Goal: Find contact information: Find contact information

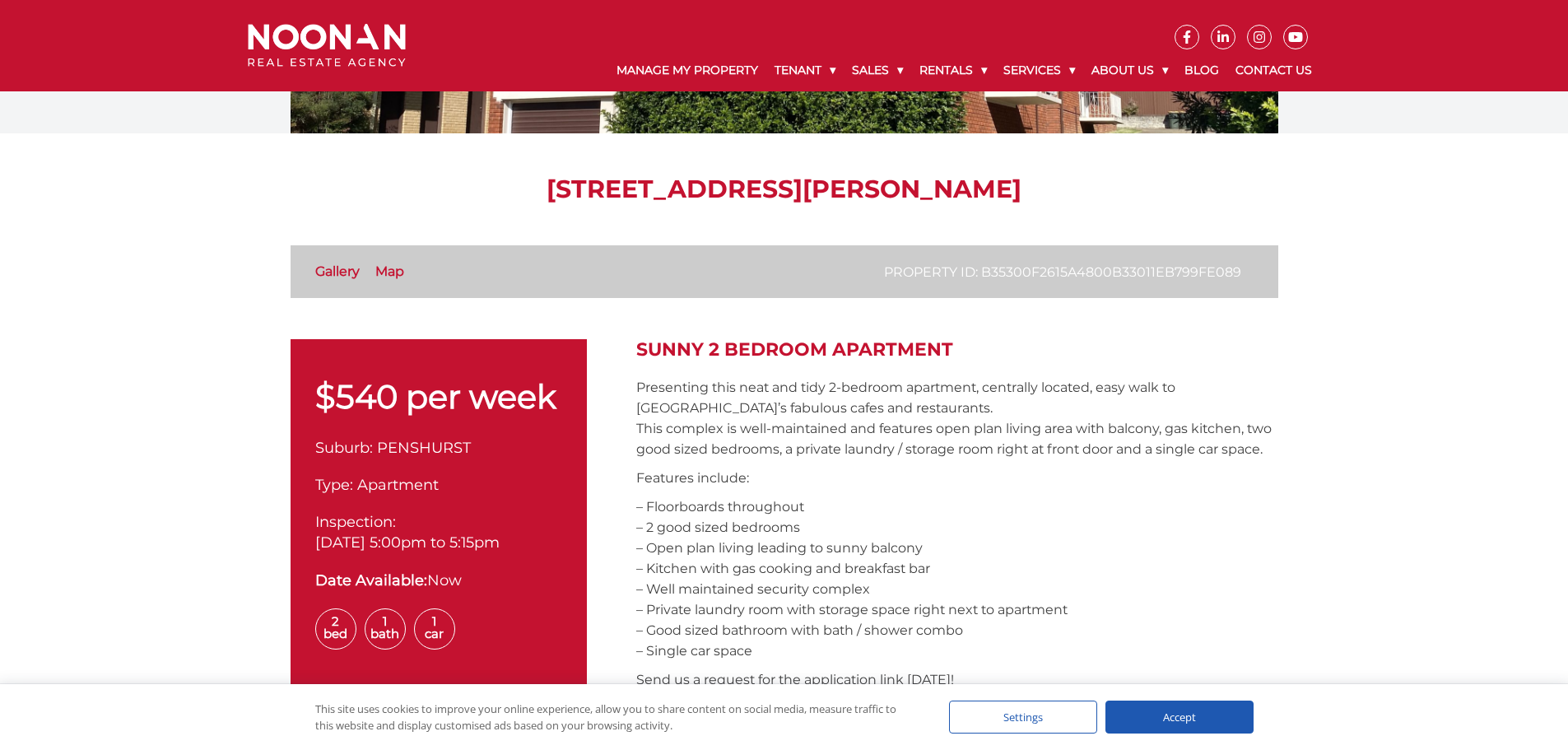
scroll to position [82, 0]
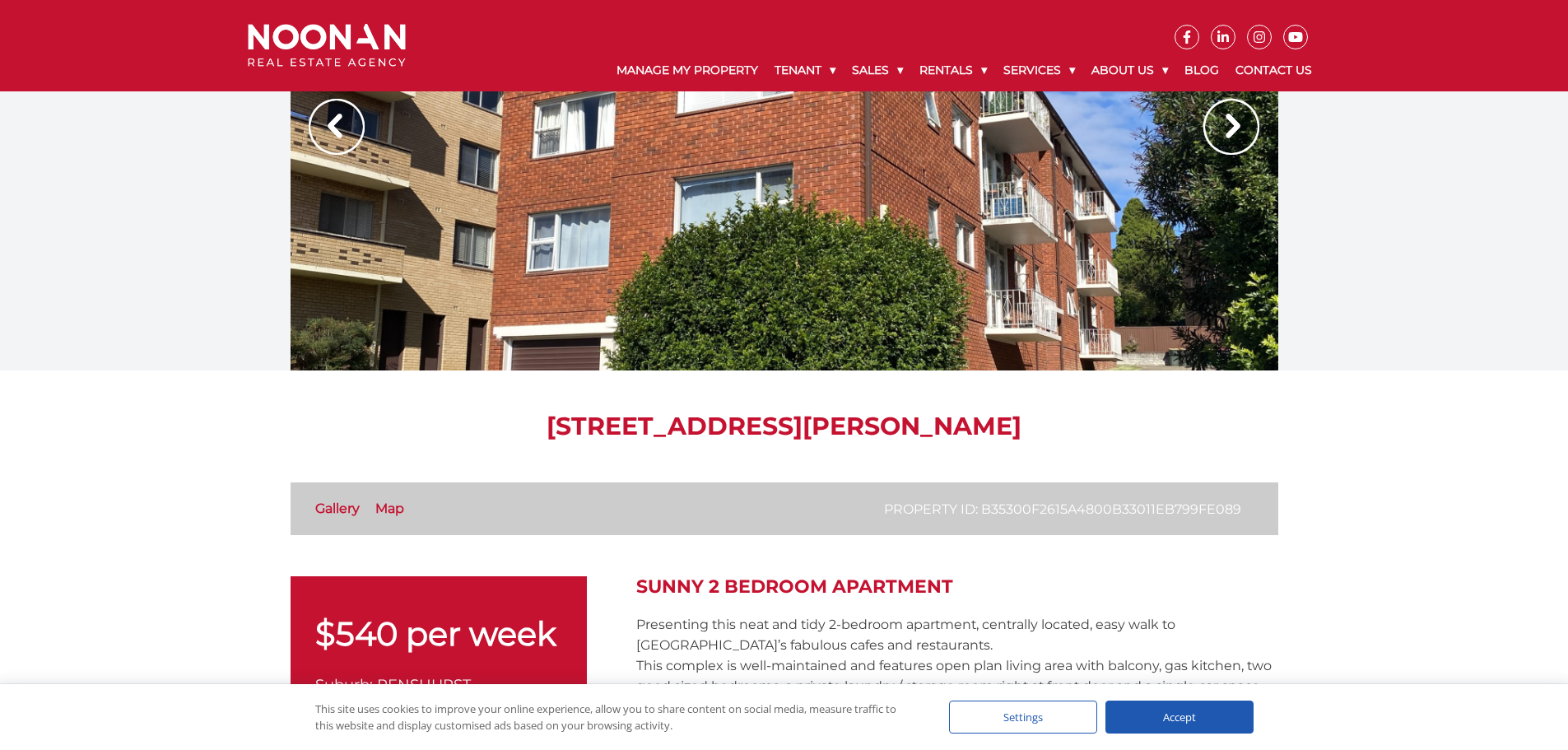
click at [717, 423] on h1 "[STREET_ADDRESS][PERSON_NAME]" at bounding box center [784, 426] width 988 height 30
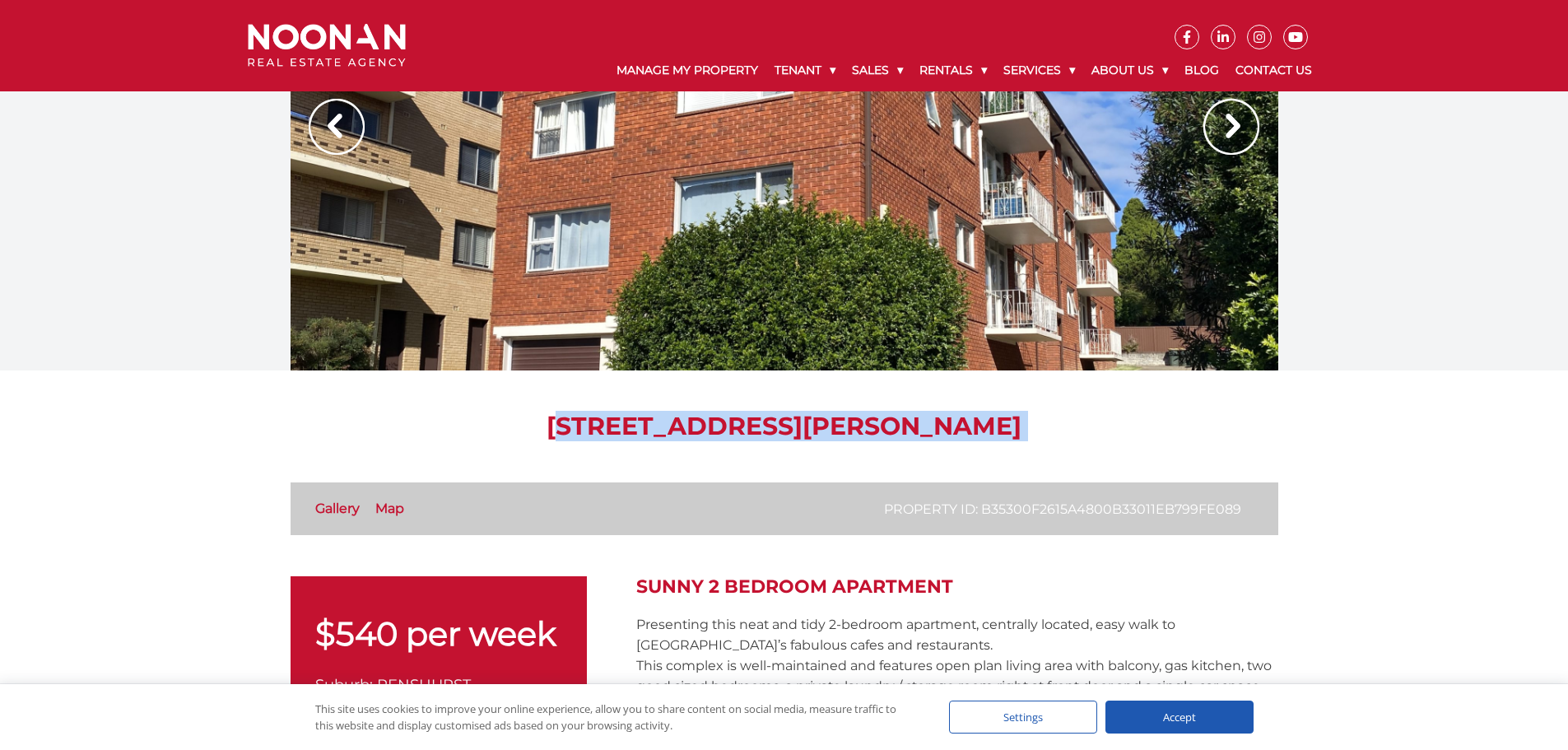
click at [717, 423] on h1 "[STREET_ADDRESS][PERSON_NAME]" at bounding box center [784, 426] width 988 height 30
copy div "[STREET_ADDRESS][PERSON_NAME]"
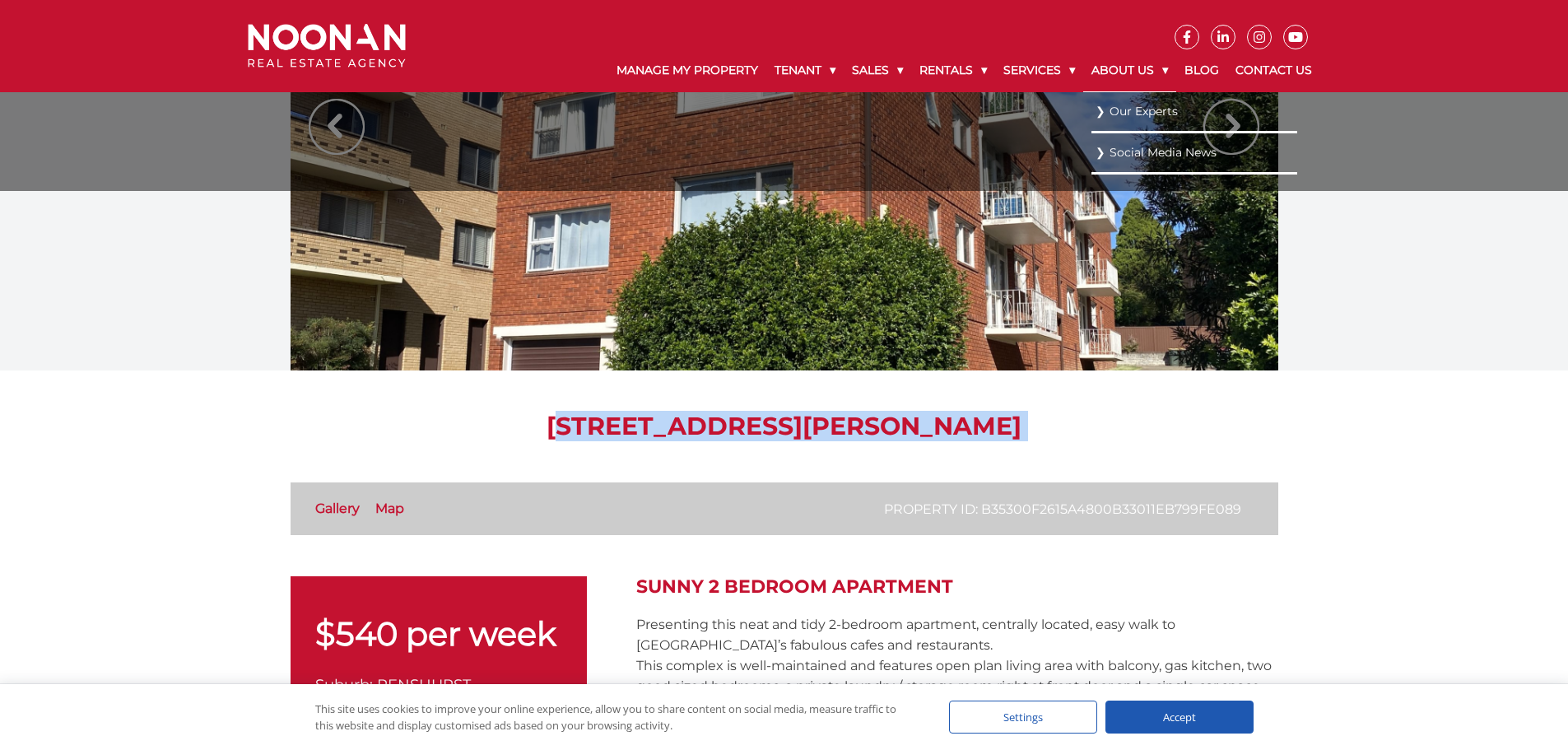
click at [1110, 66] on link "About Us" at bounding box center [1129, 71] width 93 height 43
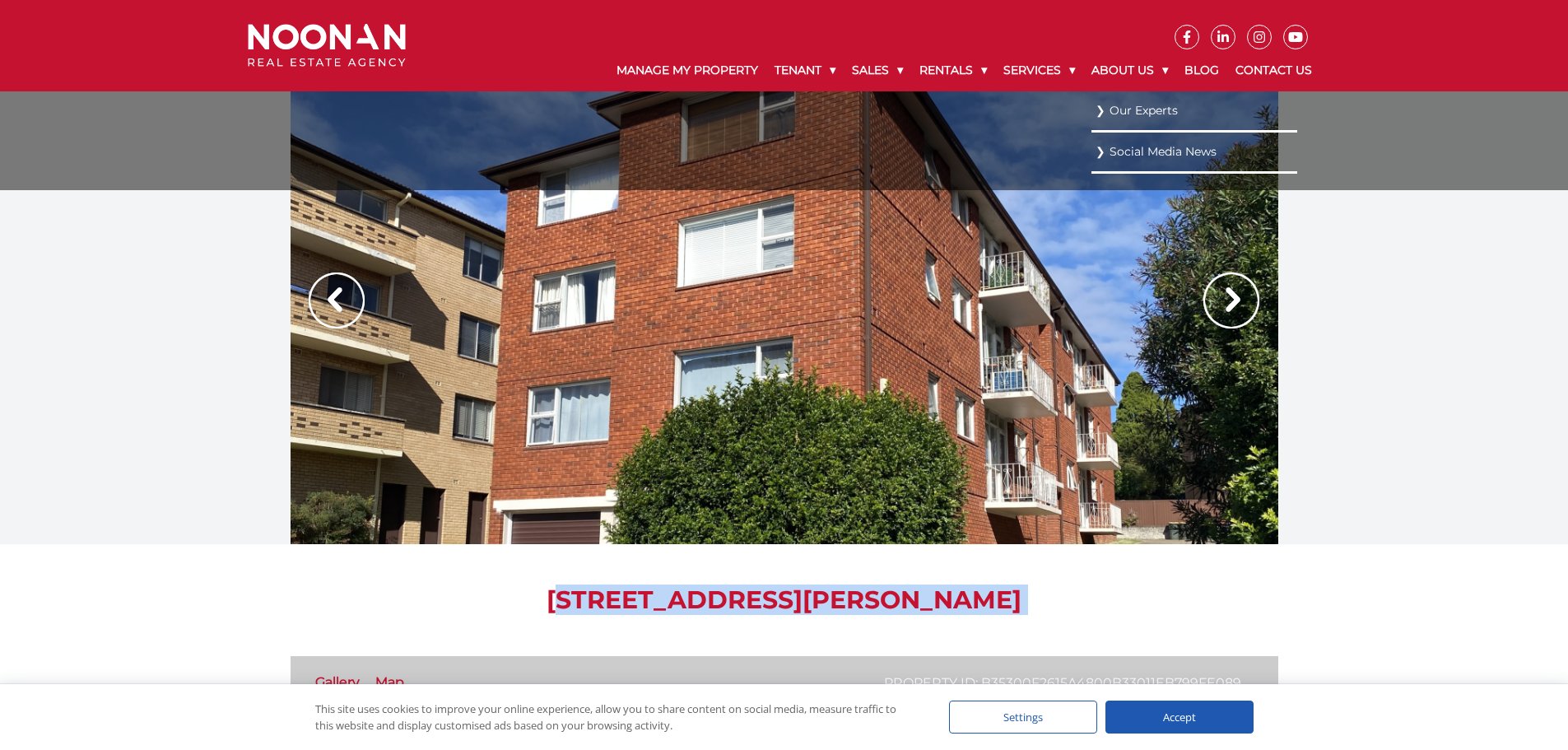
click at [1153, 110] on link "Our Experts" at bounding box center [1194, 110] width 198 height 22
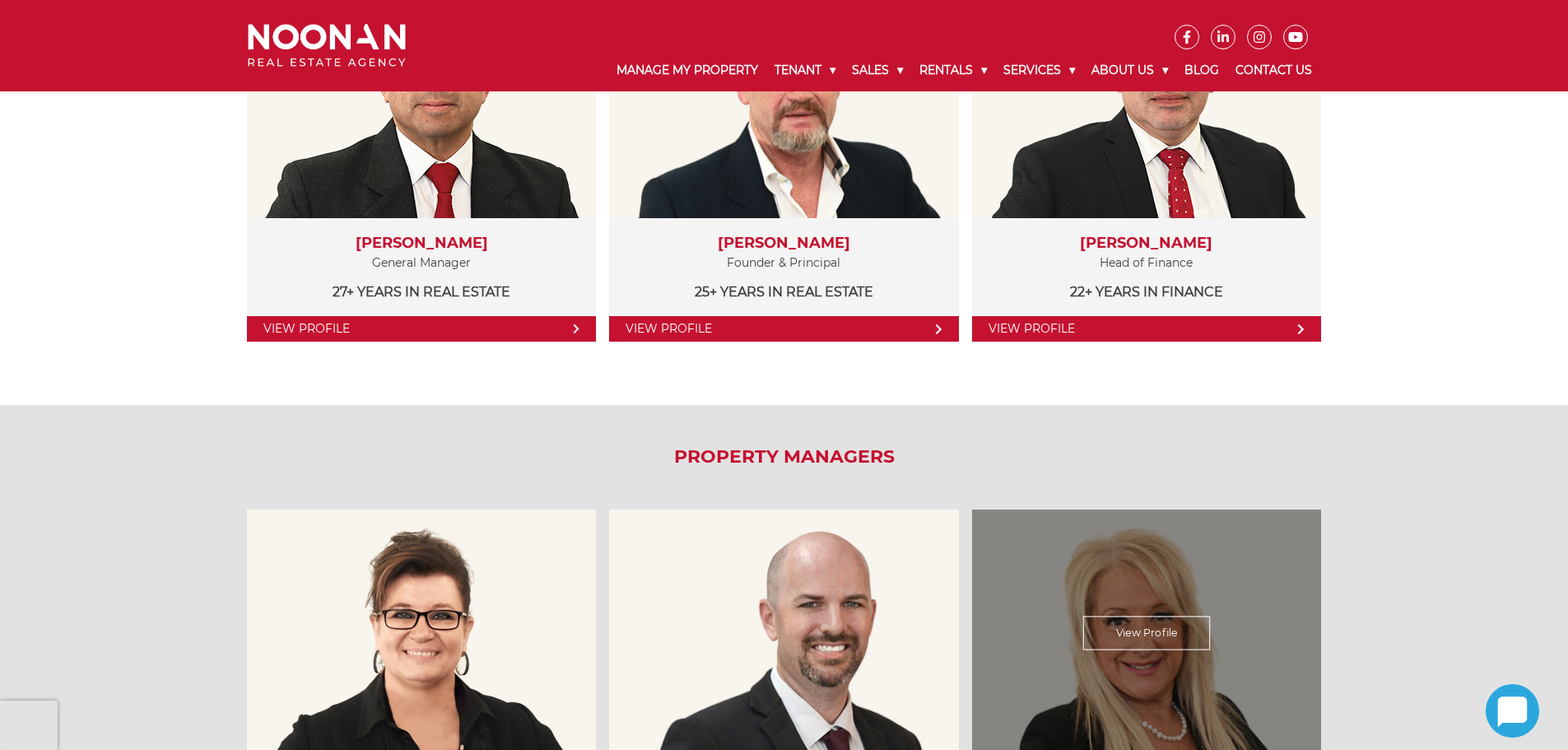
scroll to position [824, 0]
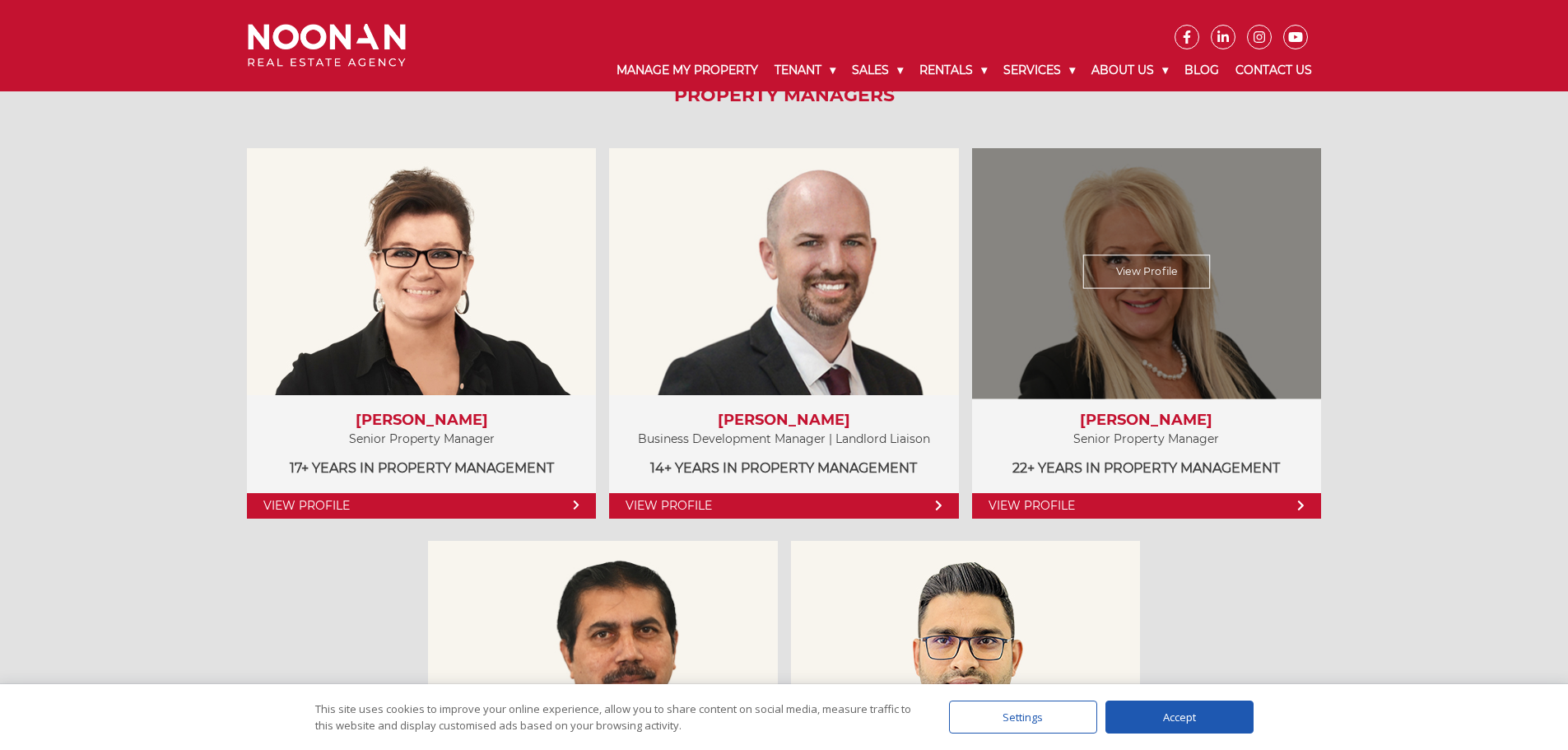
drag, startPoint x: 1292, startPoint y: 424, endPoint x: 1166, endPoint y: 422, distance: 126.0
click at [1067, 418] on h3 "Anna Stratikopoulos" at bounding box center [1146, 420] width 316 height 18
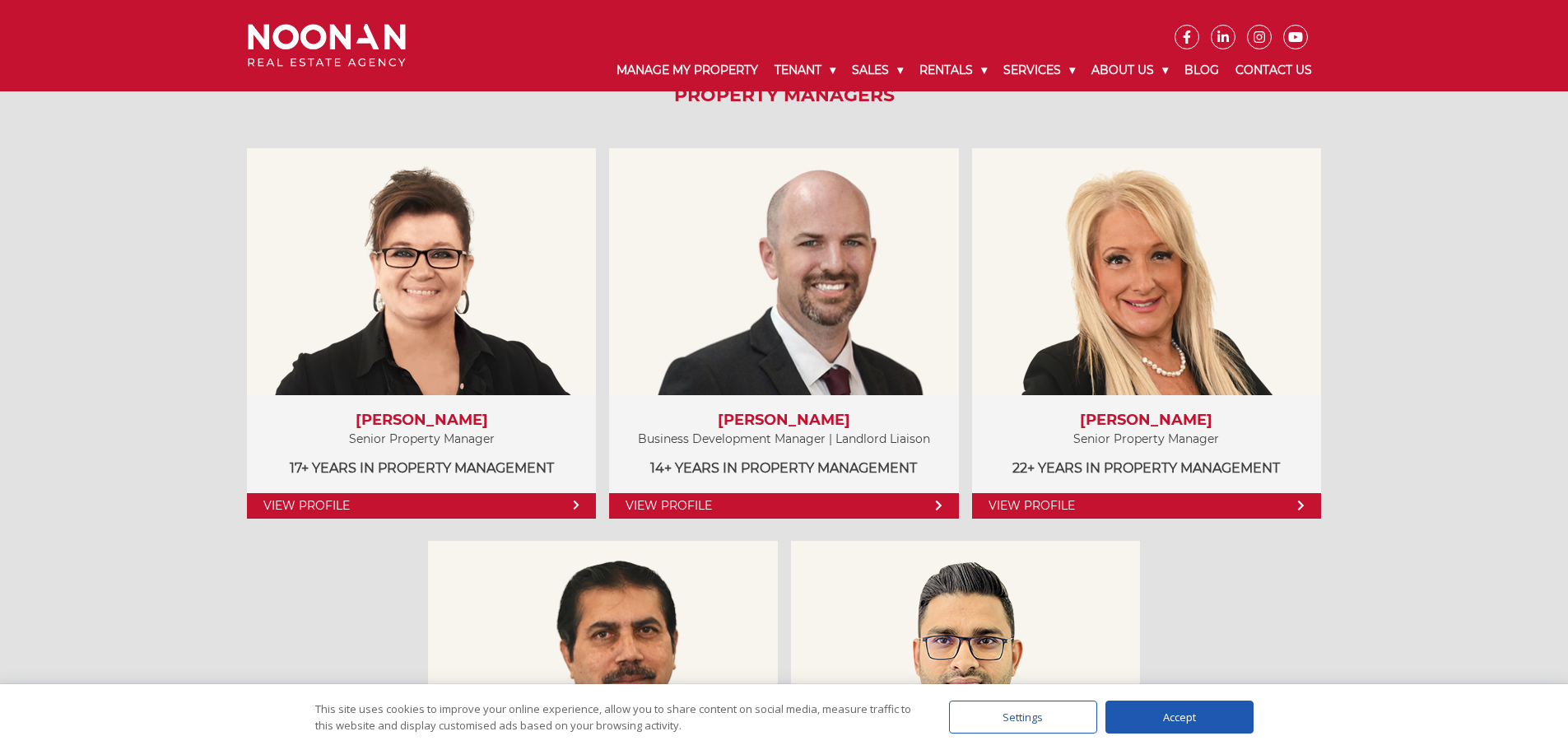
copy h3 "Anna Stratikopoulos"
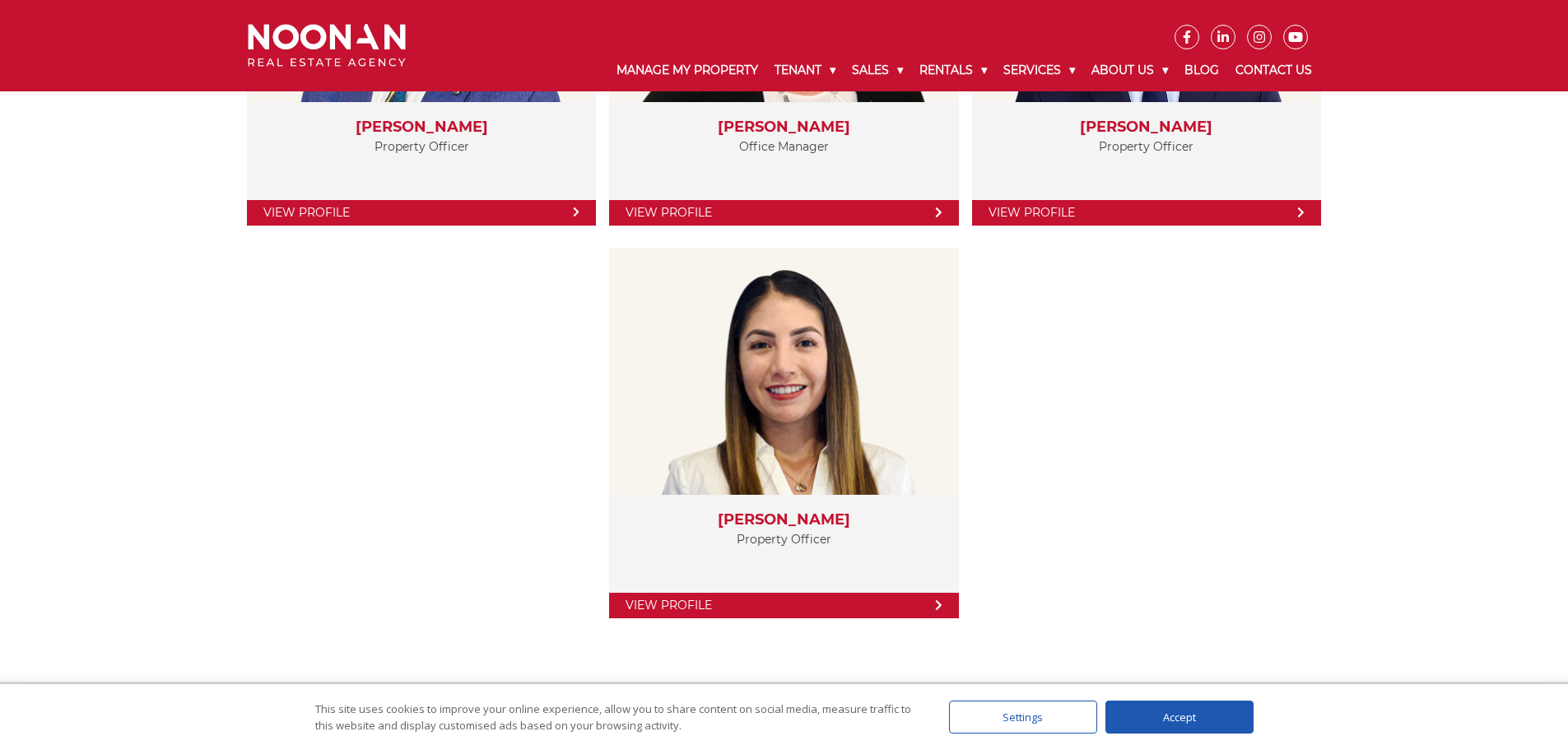
scroll to position [3128, 0]
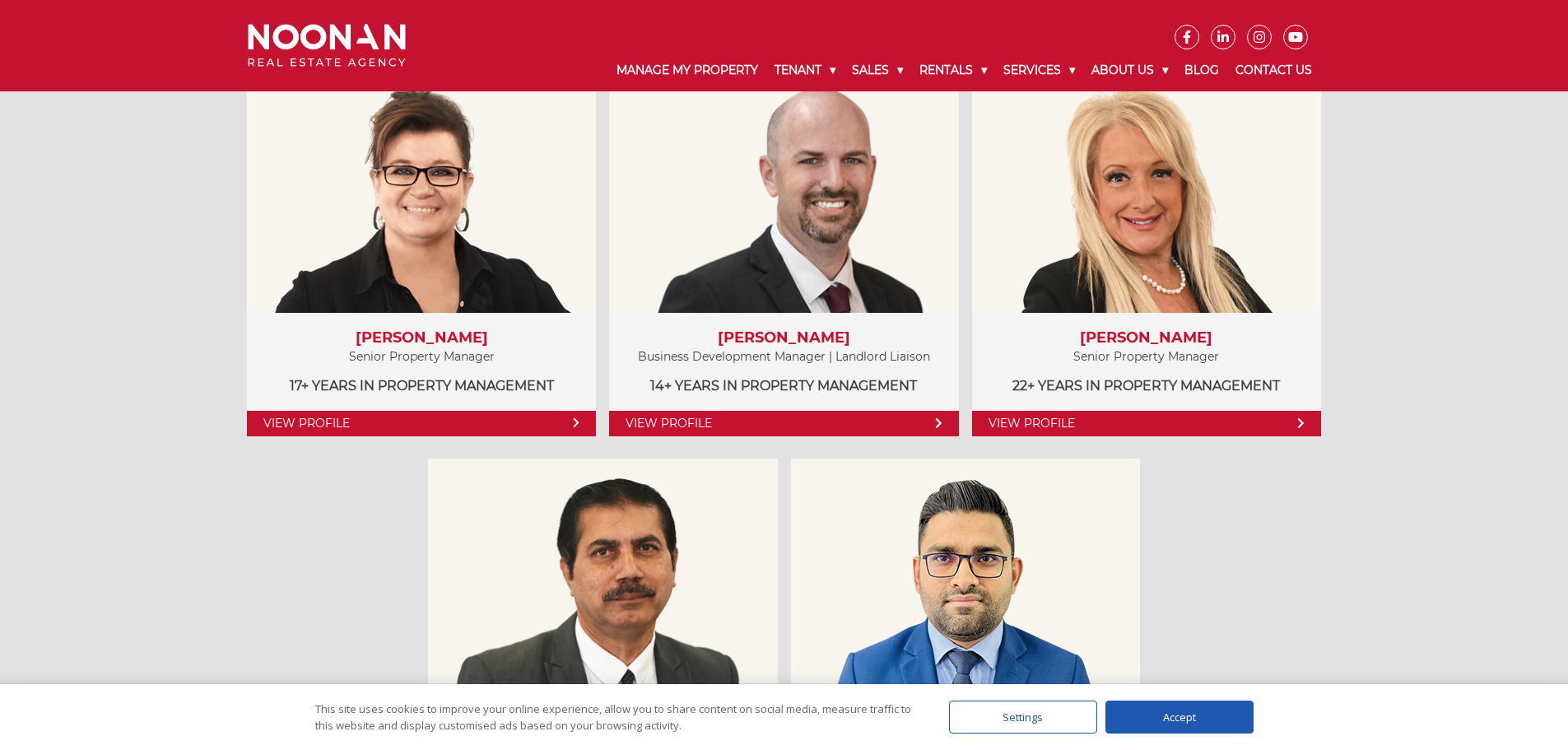
click at [1327, 568] on div "Property Managers View Profile Amela Sowinski Senior Property Manager 17+ years…" at bounding box center [784, 426] width 1097 height 931
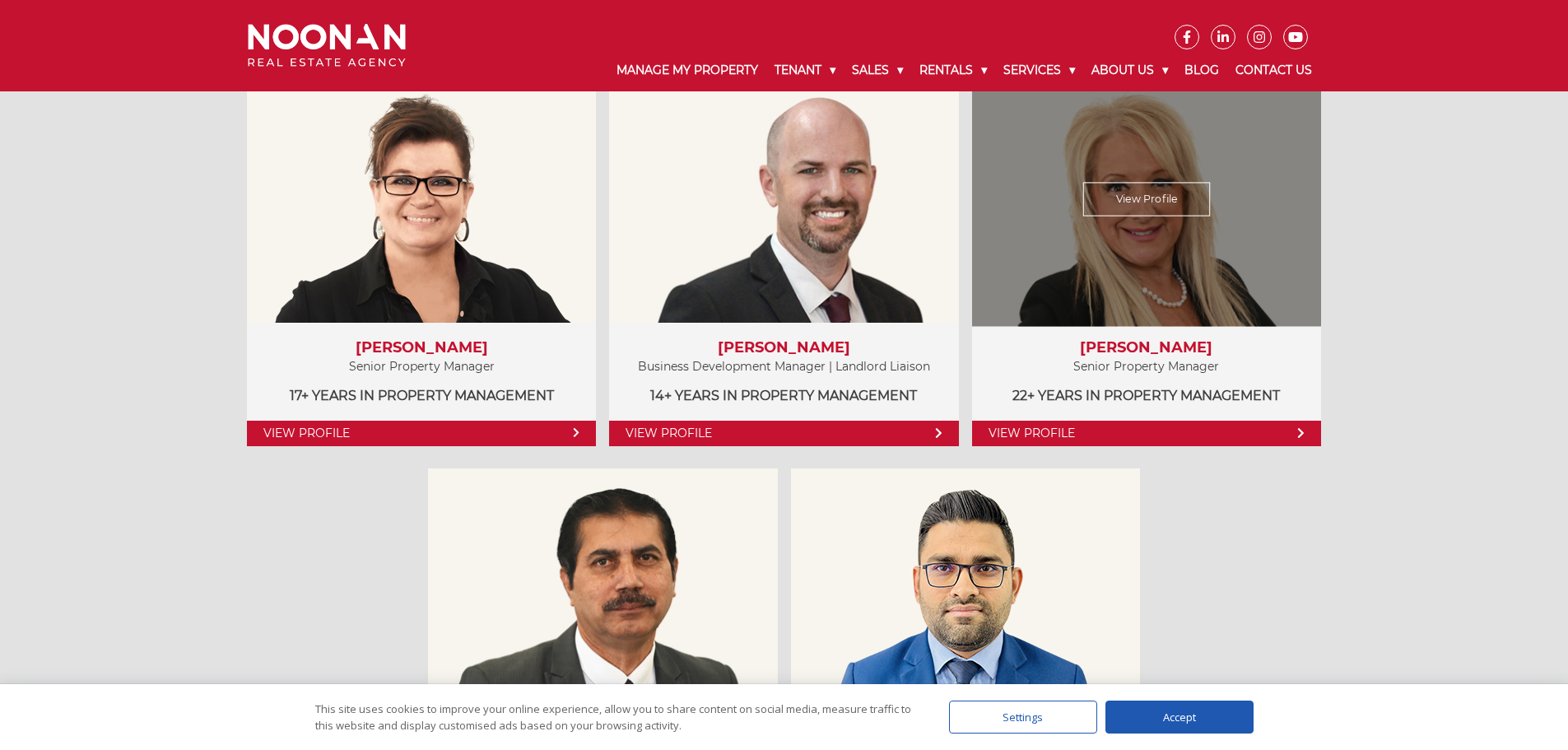
scroll to position [658, 0]
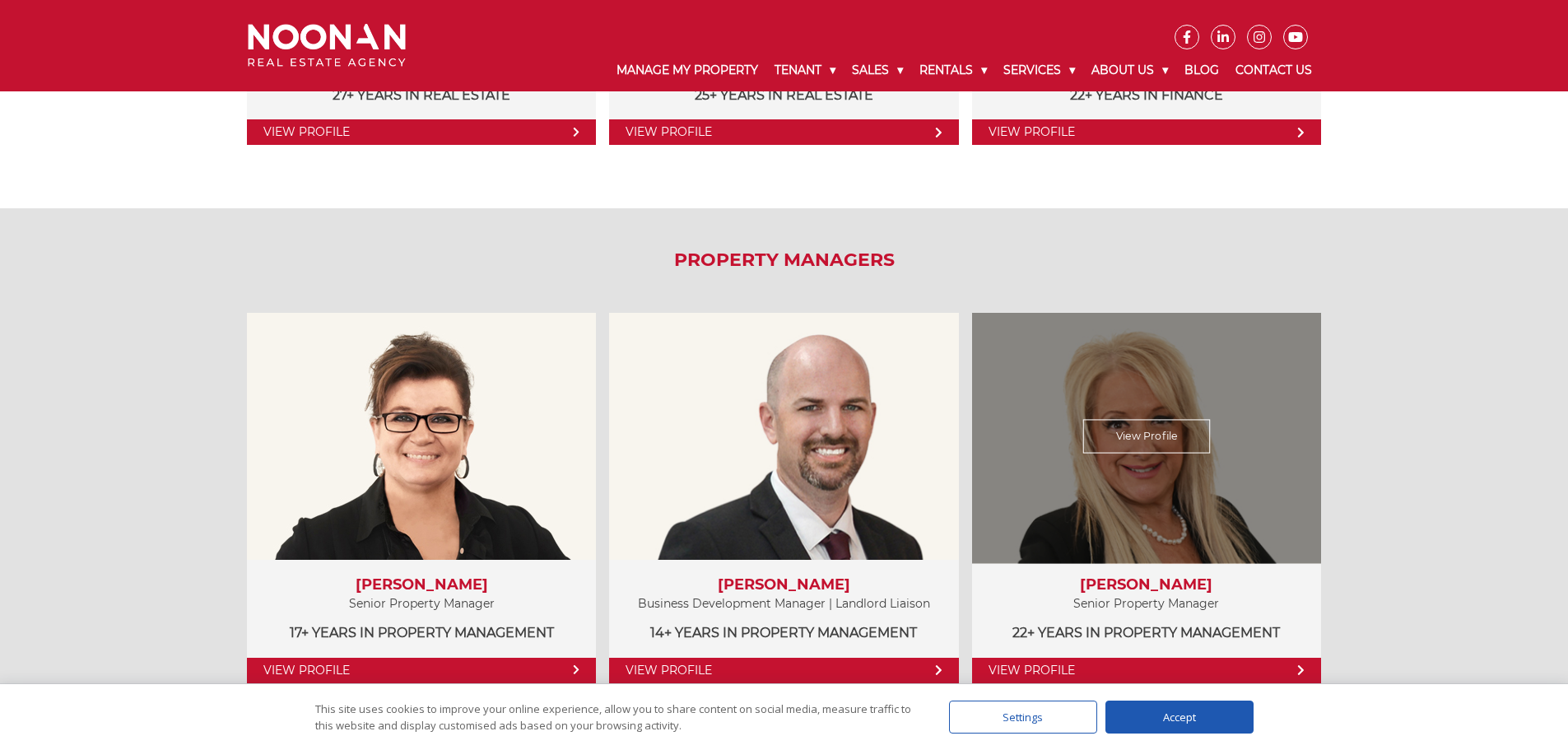
click at [1108, 389] on div "View Profile" at bounding box center [1146, 436] width 359 height 254
click at [1160, 450] on link "View Profile" at bounding box center [1146, 435] width 128 height 33
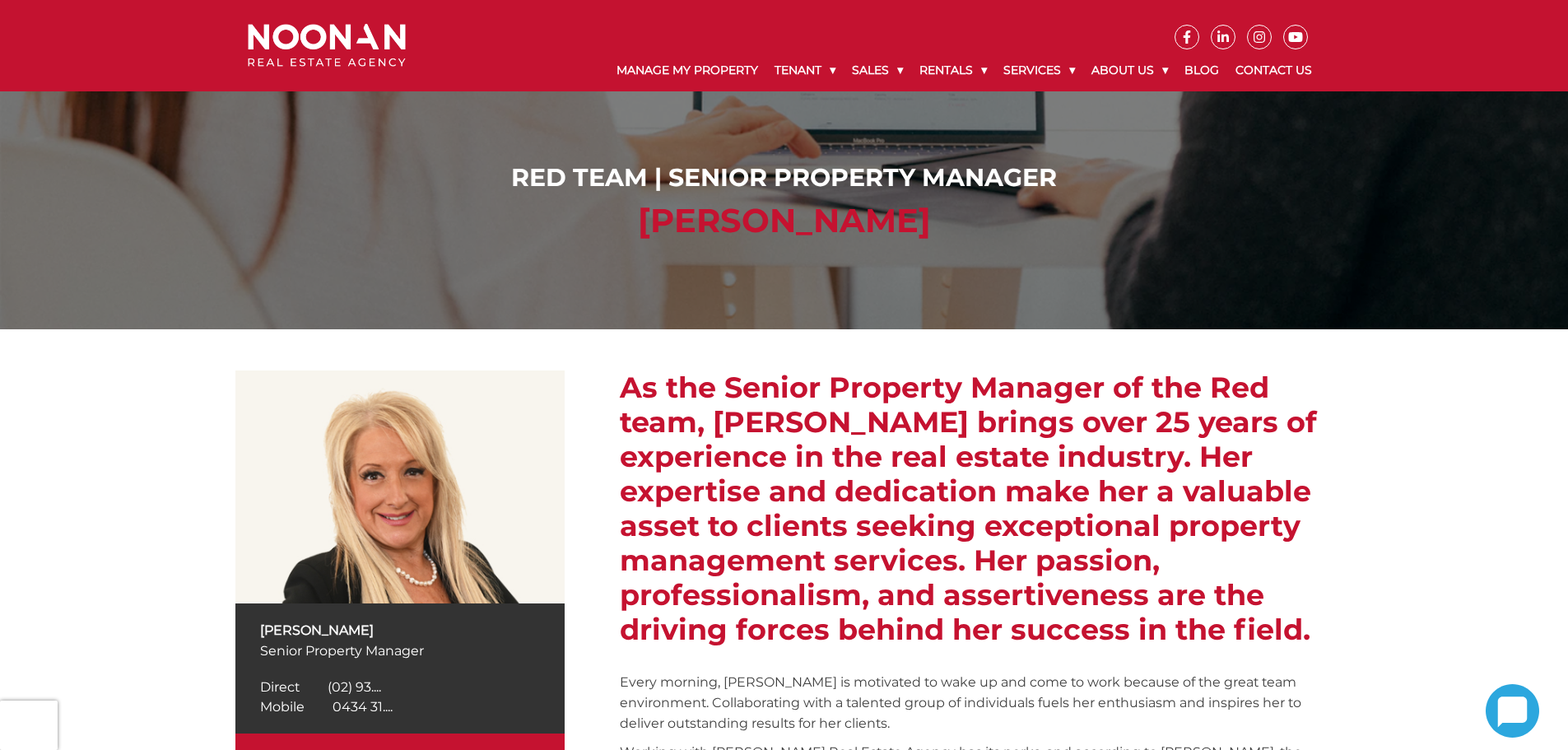
scroll to position [330, 0]
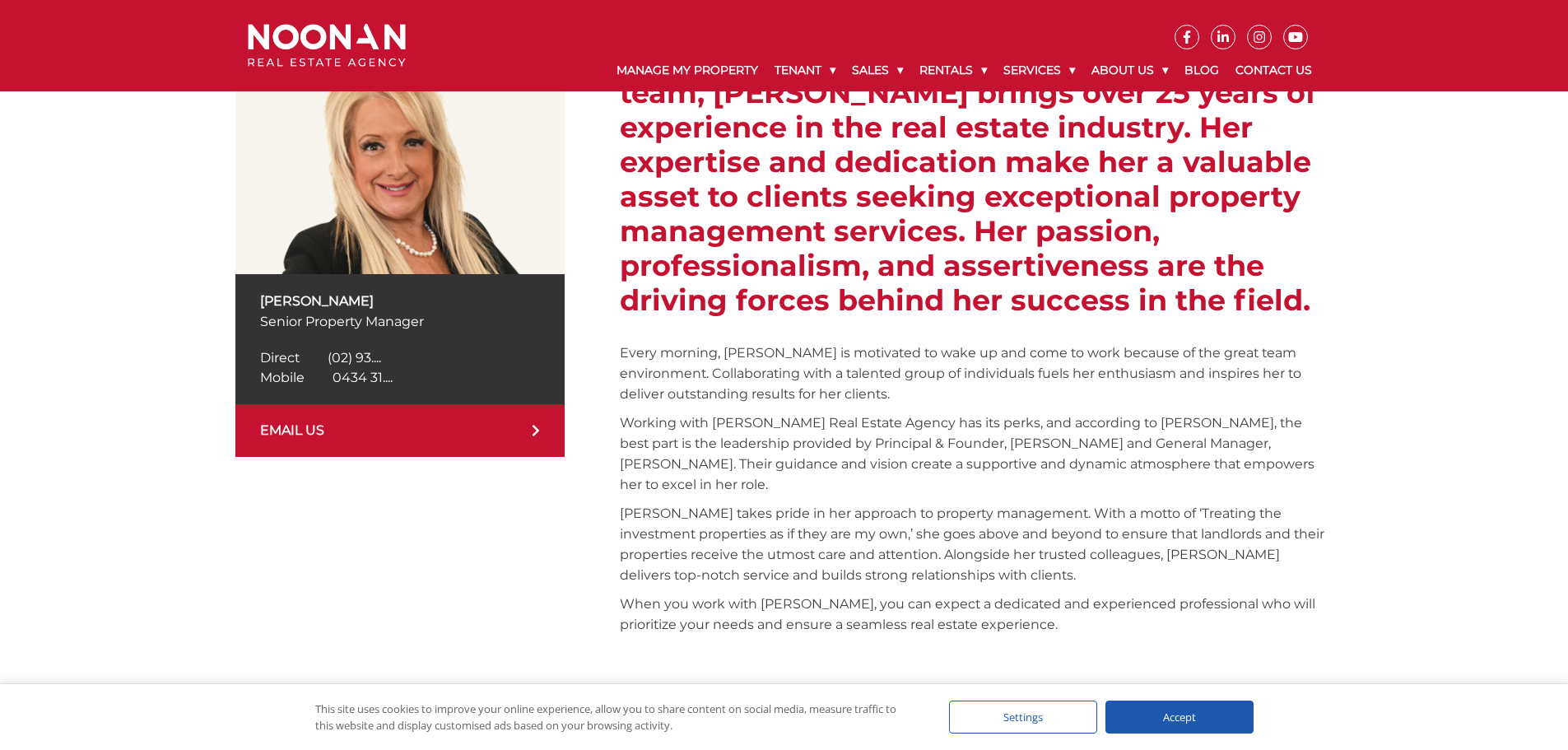
click at [358, 432] on link "EMAIL US" at bounding box center [400, 431] width 330 height 53
click at [366, 344] on div "[PERSON_NAME] Senior Property Manager Direct [PHONE_NUMBER] Direct (02) 93.... …" at bounding box center [400, 339] width 330 height 130
click at [381, 360] on span "(02) 93...." at bounding box center [354, 358] width 54 height 15
drag, startPoint x: 439, startPoint y: 352, endPoint x: 324, endPoint y: 353, distance: 115.0
click at [324, 353] on div "Direct [PHONE_NUMBER] Direct (02) 93...." at bounding box center [400, 358] width 280 height 20
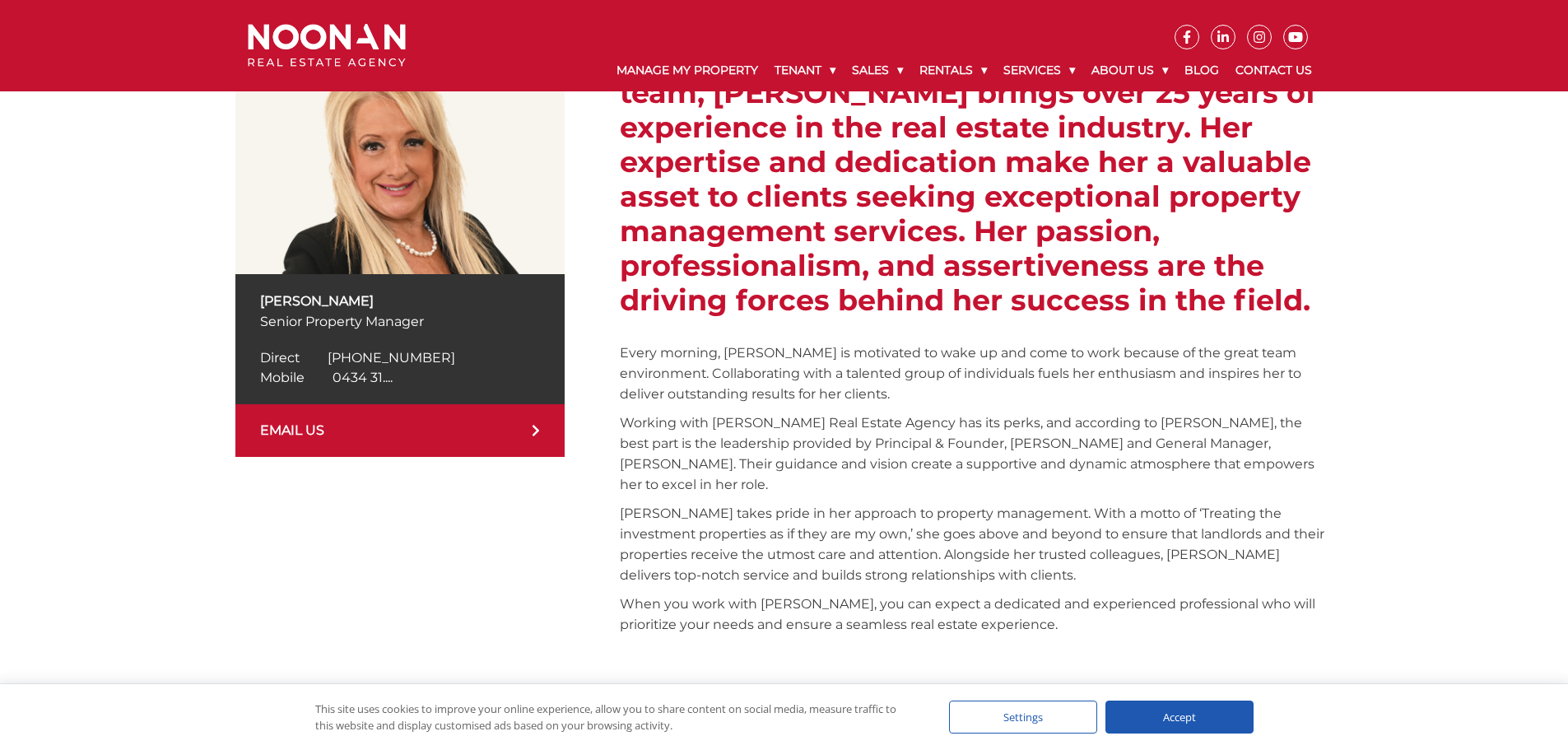
copy span "[PHONE_NUMBER]"
drag, startPoint x: 425, startPoint y: 377, endPoint x: 313, endPoint y: 378, distance: 112.0
click at [303, 379] on div "Mobile [PHONE_NUMBER] Mobile 0434 31...." at bounding box center [400, 378] width 280 height 20
click at [359, 377] on span "0434 318 172" at bounding box center [372, 378] width 81 height 15
click at [458, 384] on div "Mobile [PHONE_NUMBER] Mobile 0434 31...." at bounding box center [400, 378] width 280 height 20
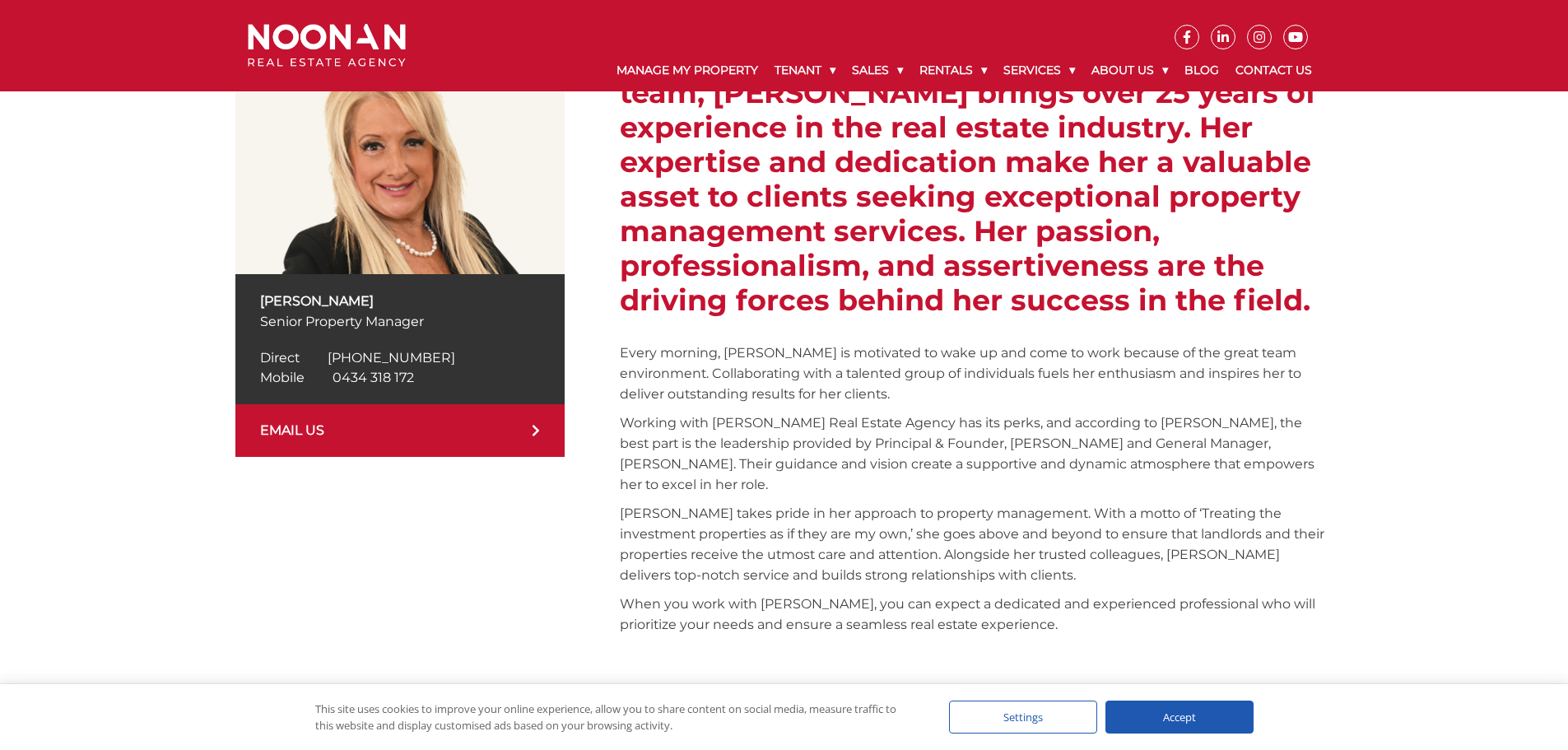
click at [324, 375] on div "Mobile [PHONE_NUMBER] Mobile 0434 31...." at bounding box center [400, 378] width 280 height 20
copy span "0434 318 172"
